Goal: Find specific page/section: Find specific page/section

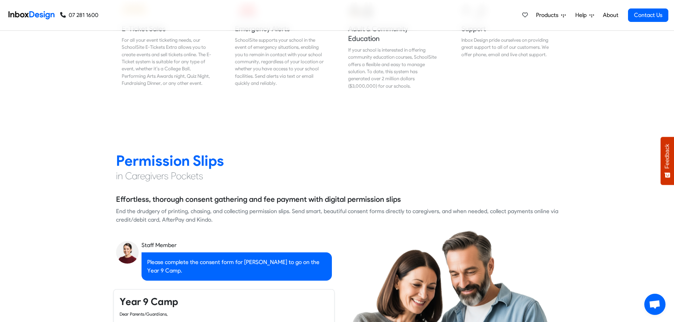
scroll to position [1026, 0]
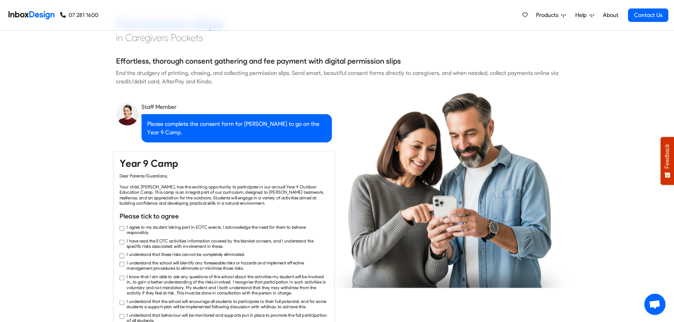
checkbox input "true"
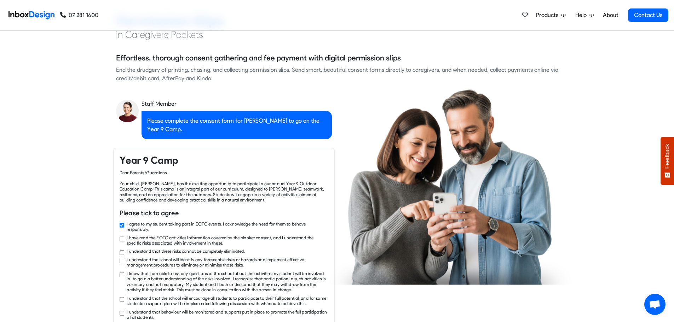
checkbox input "true"
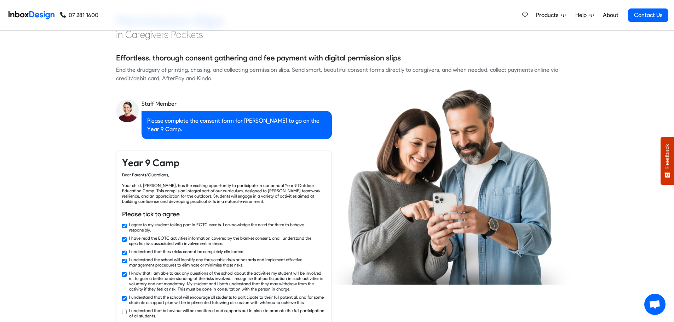
checkbox input "true"
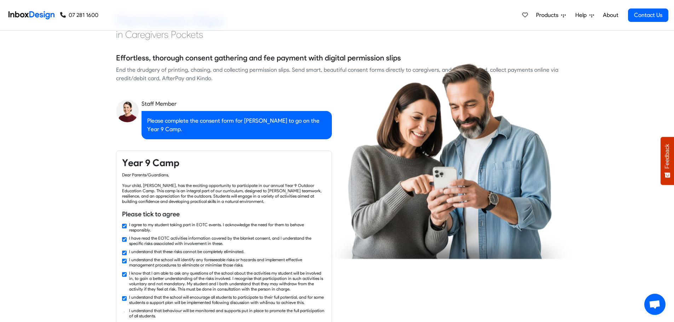
scroll to position [1132, 0]
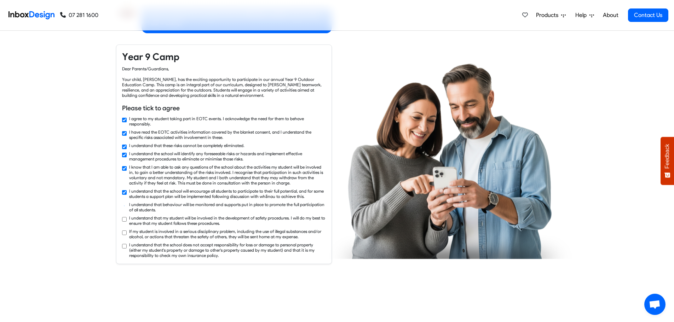
checkbox input "true"
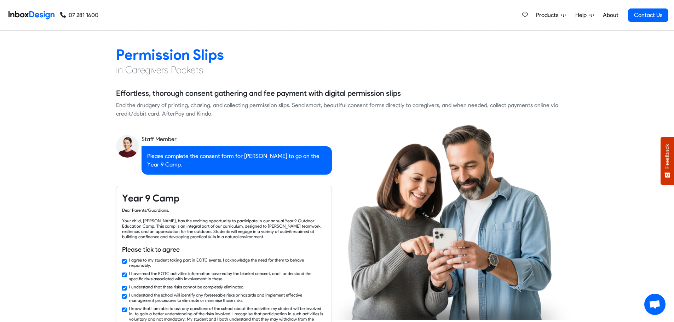
checkbox input "false"
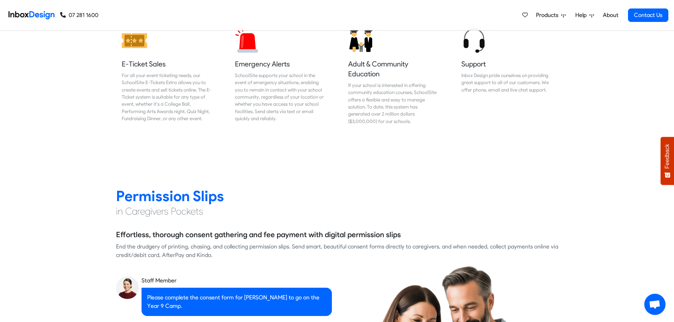
checkbox input "false"
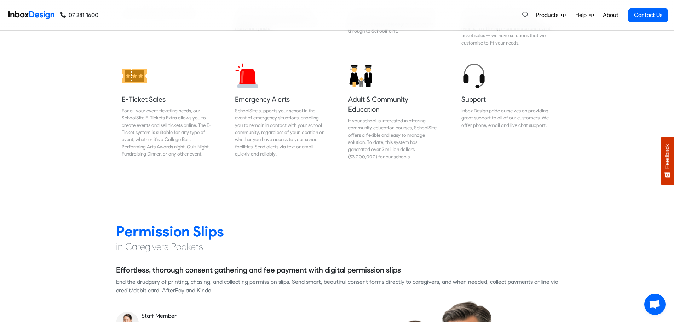
checkbox input "false"
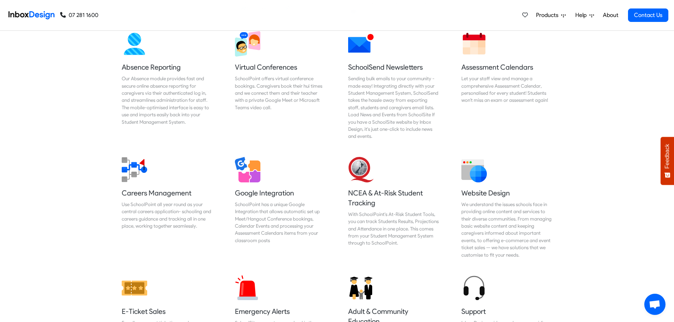
checkbox input "false"
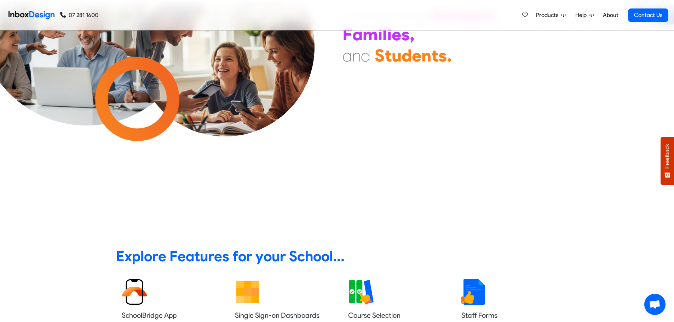
scroll to position [0, 0]
